Goal: Task Accomplishment & Management: Manage account settings

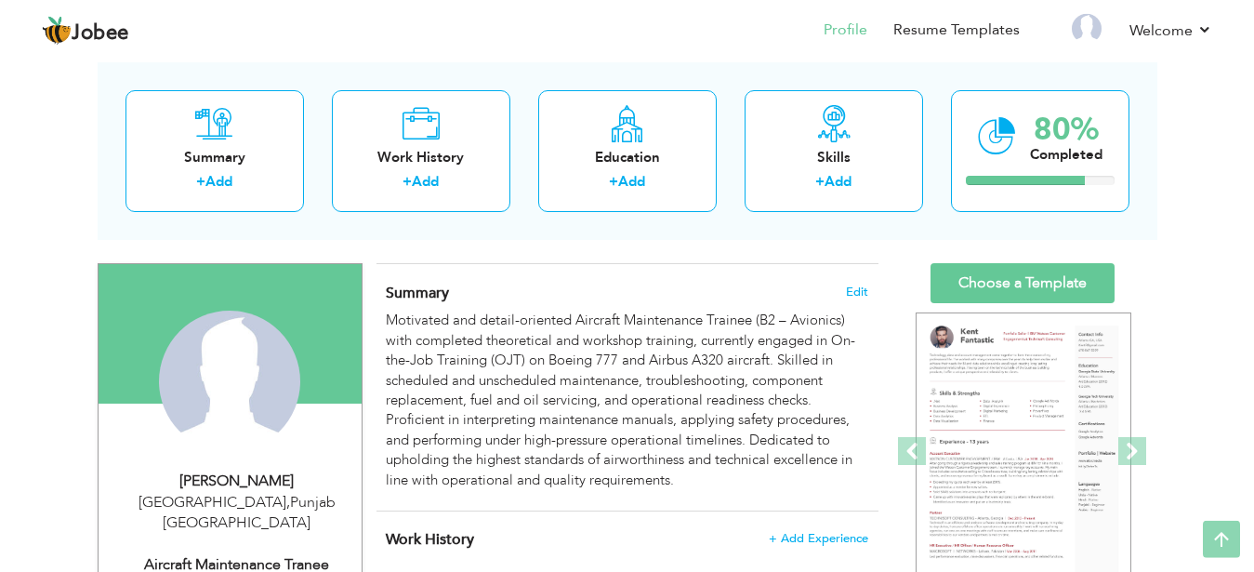
scroll to position [85, 0]
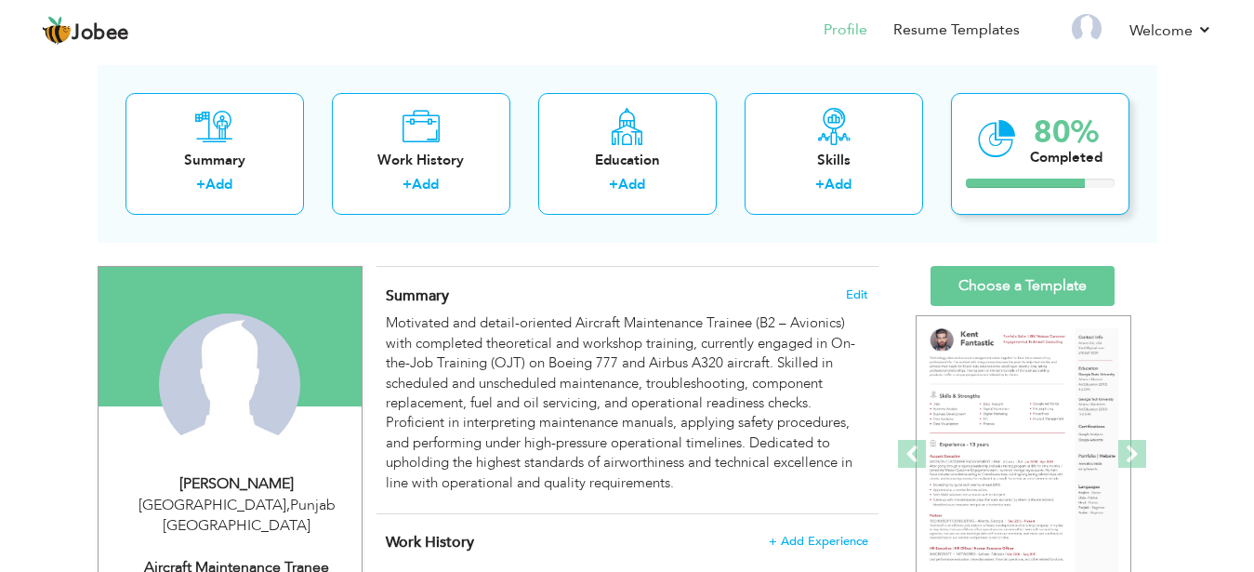
click at [1076, 169] on div "80% Completed" at bounding box center [1040, 154] width 178 height 122
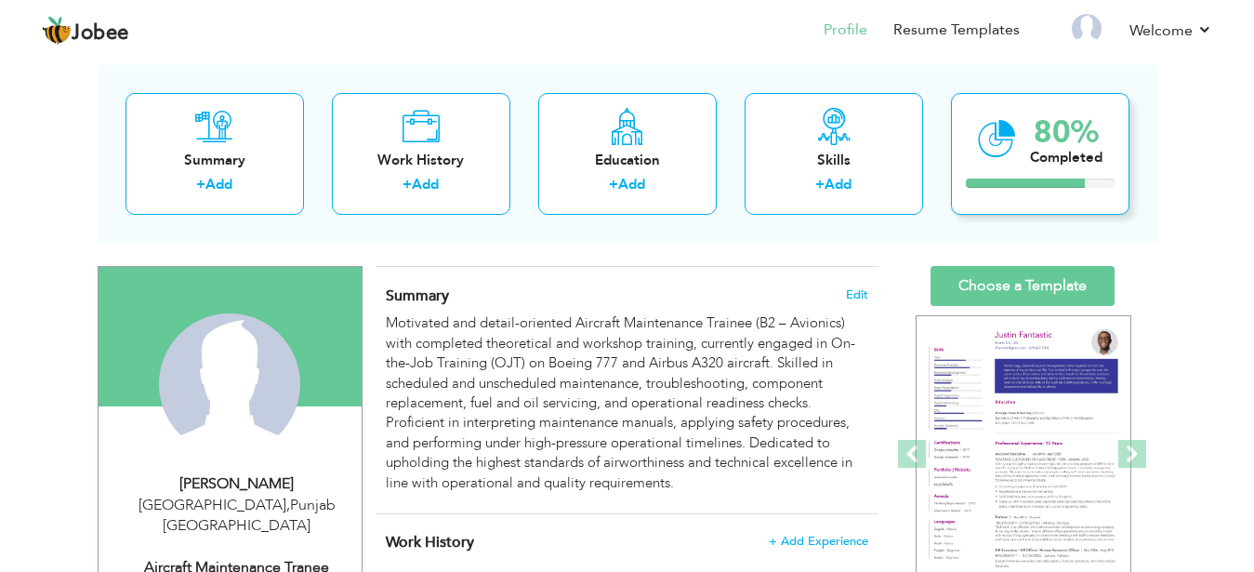
click at [1077, 169] on div "80% Completed" at bounding box center [1040, 154] width 178 height 122
click at [1055, 205] on div "80% Completed" at bounding box center [1040, 154] width 178 height 122
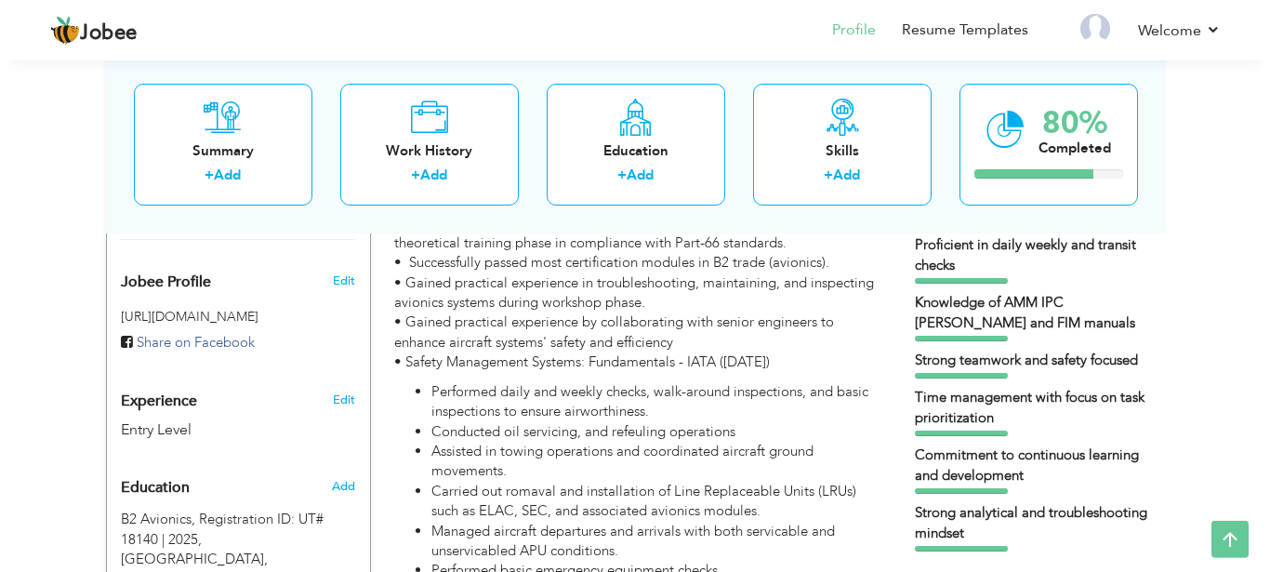
scroll to position [575, 0]
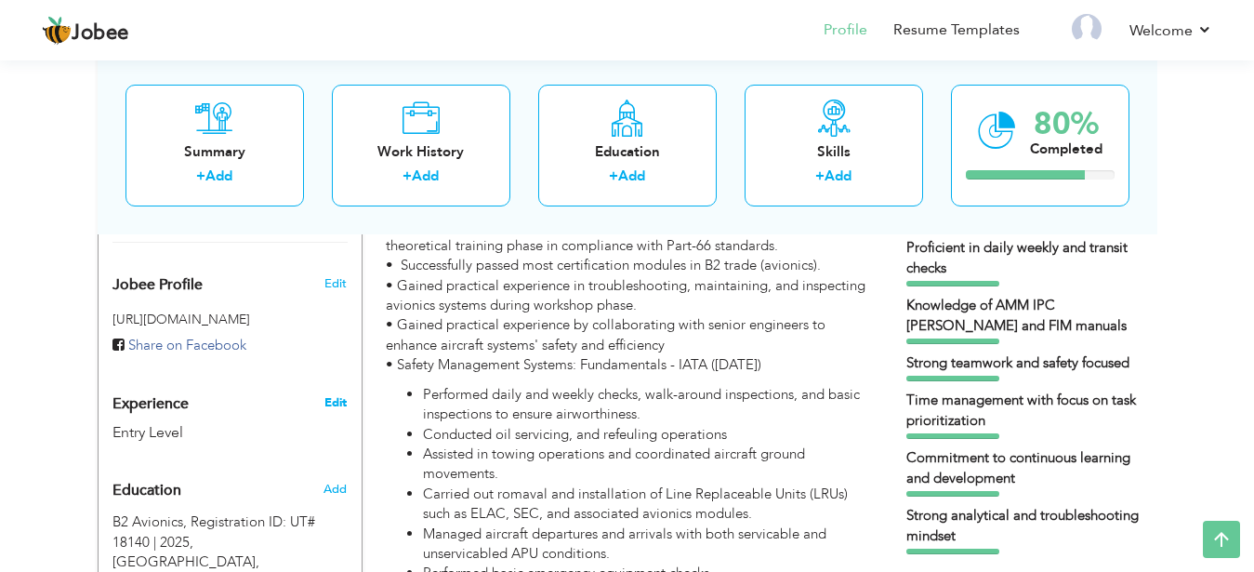
click at [334, 394] on link "Edit" at bounding box center [335, 402] width 22 height 17
type input "[DEMOGRAPHIC_DATA]"
type input "[PERSON_NAME]"
type input "03364207543"
select select "number:166"
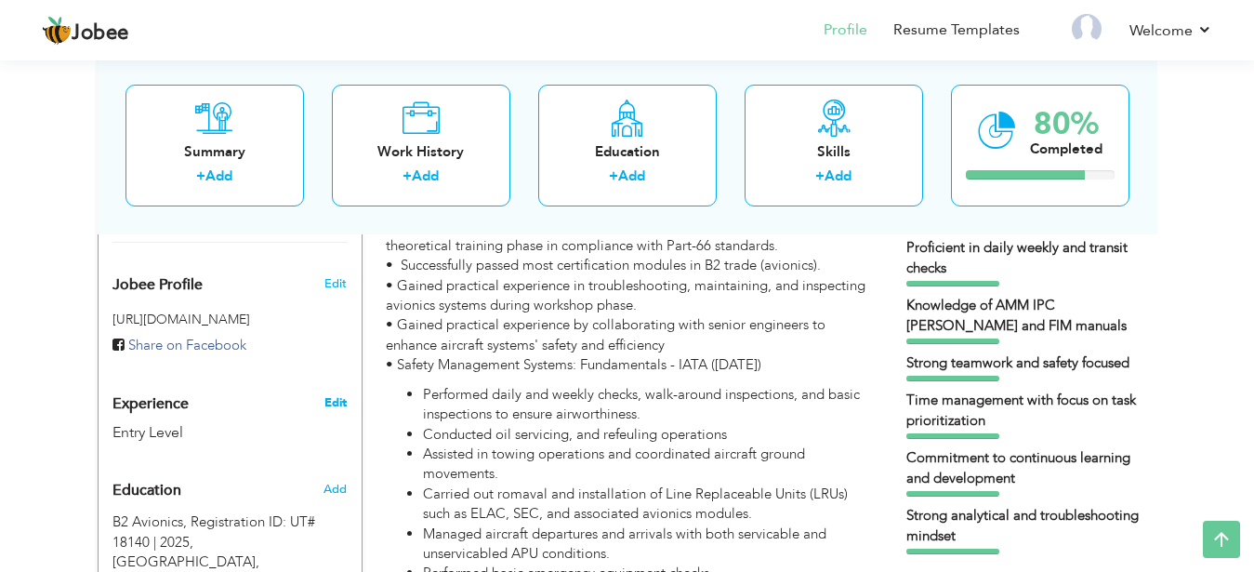
type input "[GEOGRAPHIC_DATA]"
select select "number:1"
type input "Pakistan International Airline"
type input "Aircraft maintenance Tranee"
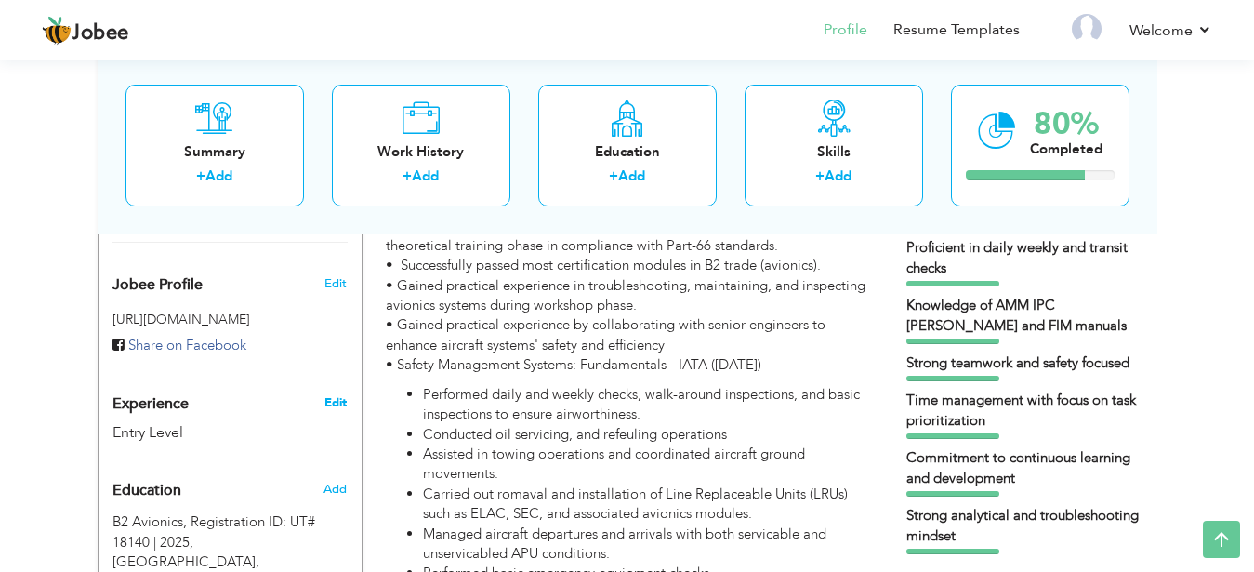
type input "[DOMAIN_NAME][URL]"
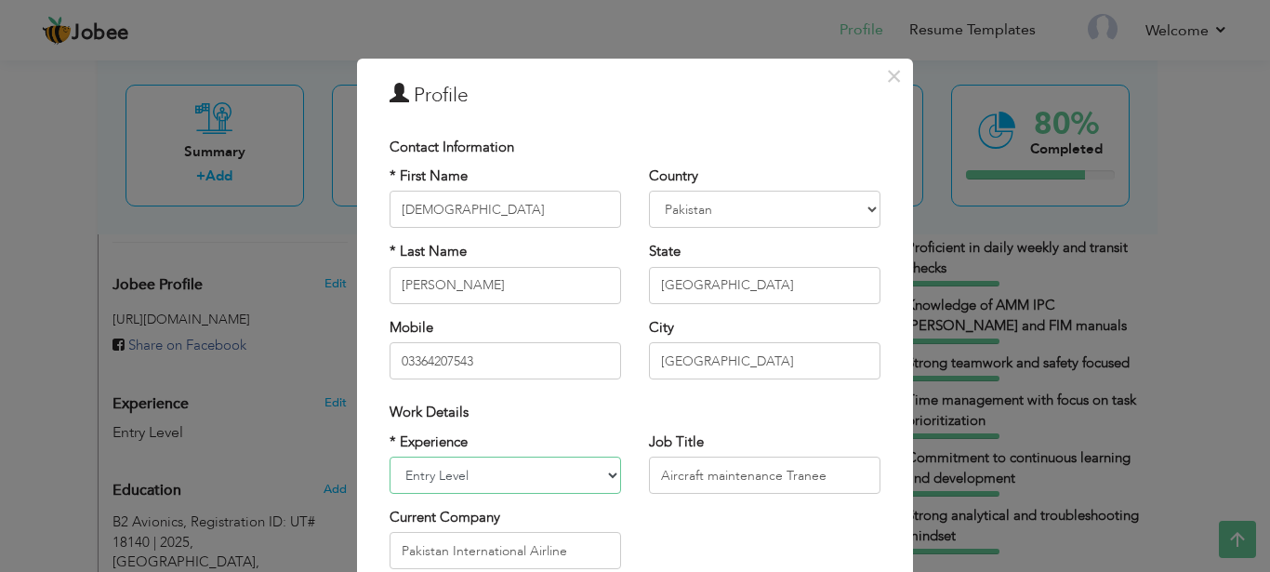
click at [389, 456] on select "Entry Level Less than 1 Year 1 Year 2 Years 3 Years 4 Years 5 Years 6 Years 7 Y…" at bounding box center [504, 474] width 231 height 37
select select "number:4"
click option "2 Years" at bounding box center [0, 0] width 0 height 0
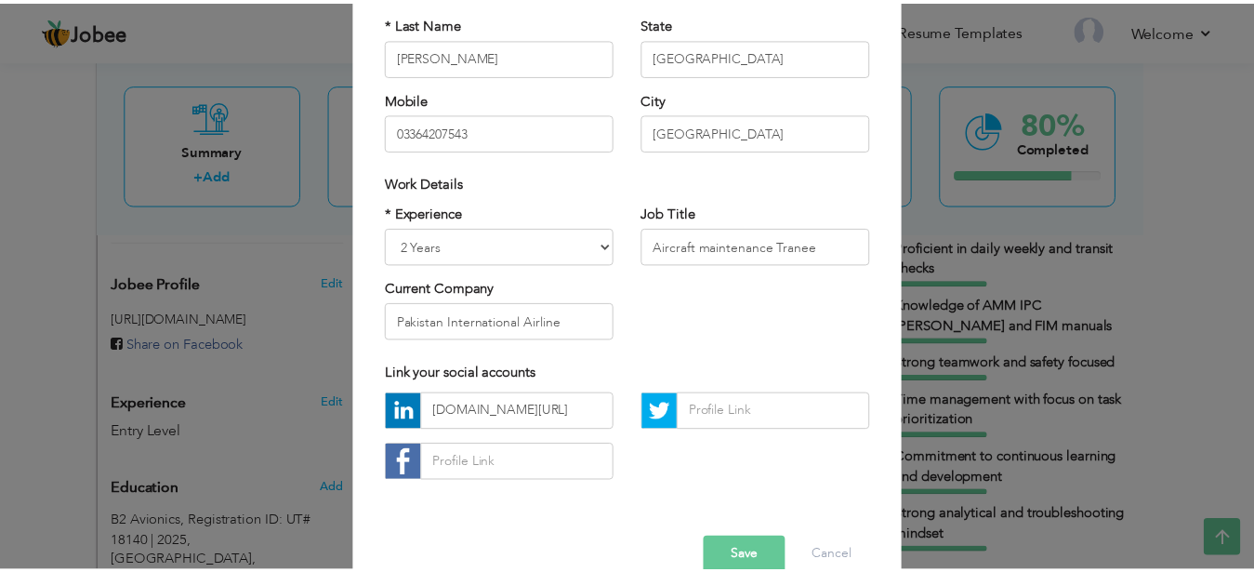
scroll to position [265, 0]
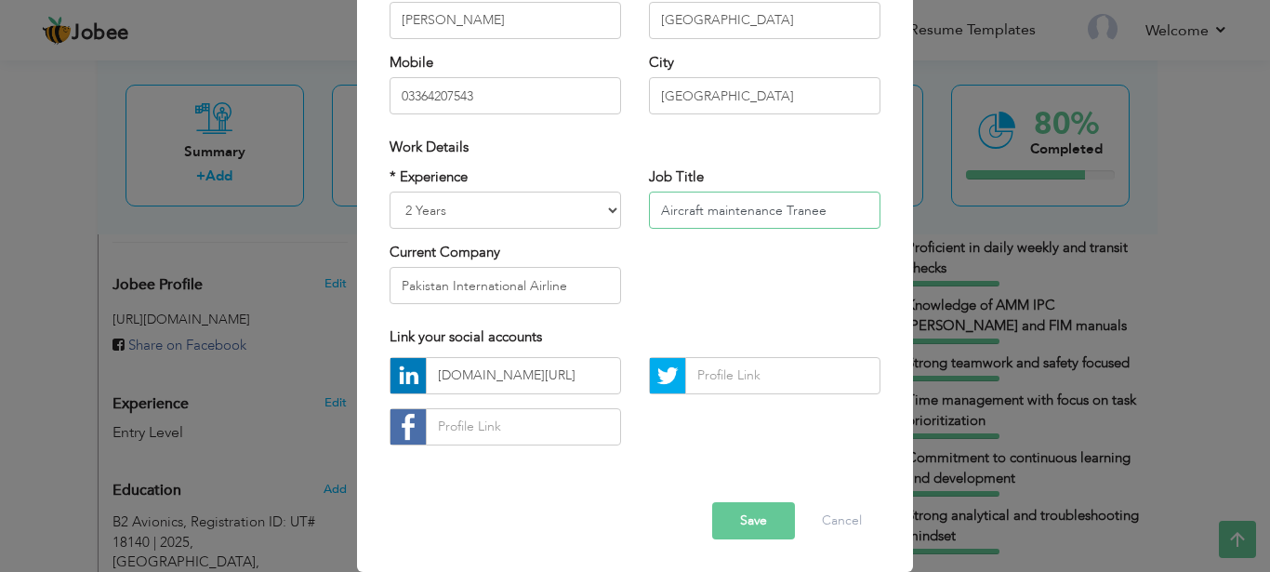
click at [852, 216] on input "Aircraft maintenance Tranee" at bounding box center [764, 209] width 231 height 37
click at [736, 514] on button "Save" at bounding box center [753, 520] width 83 height 37
